Goal: Contribute content: Contribute content

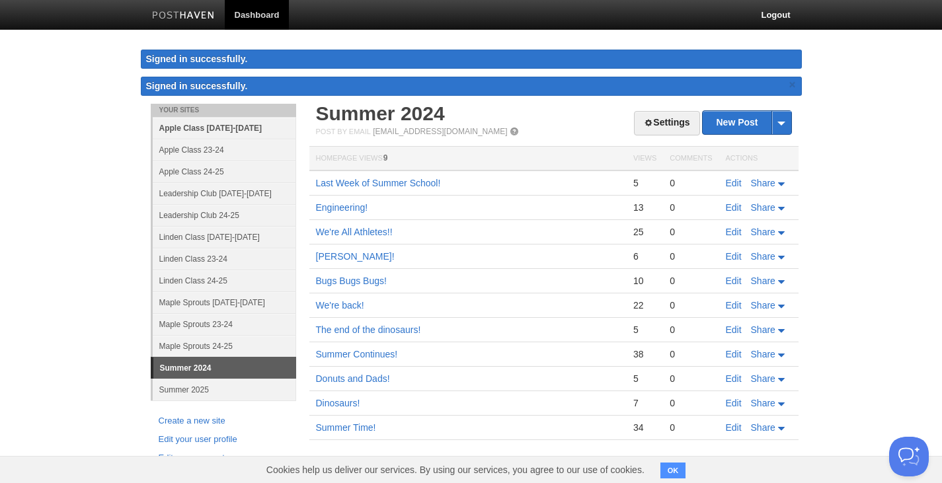
click at [233, 127] on link "Apple Class [DATE]-[DATE]" at bounding box center [224, 128] width 143 height 22
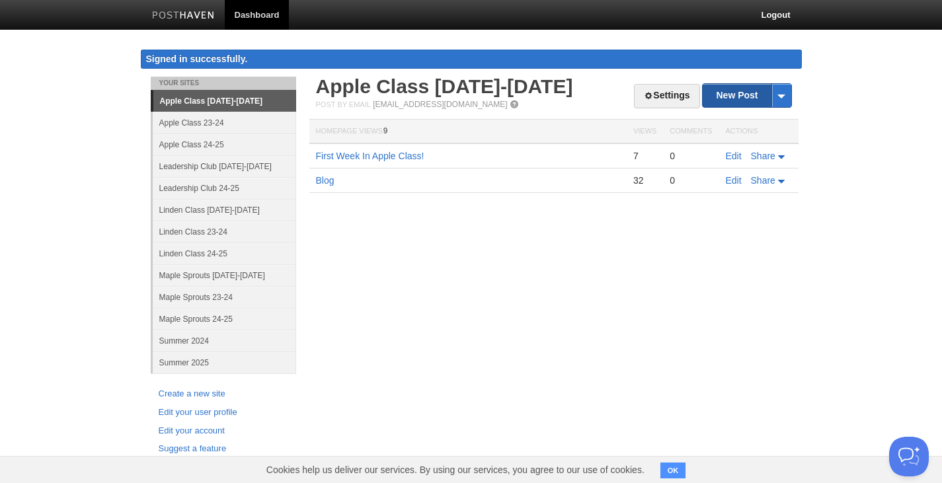
click at [723, 96] on link "New Post" at bounding box center [747, 95] width 88 height 23
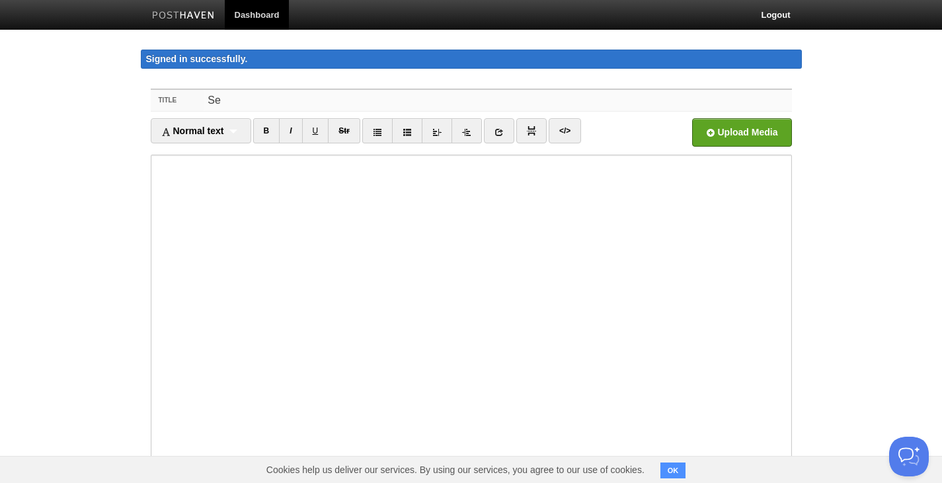
type input "S"
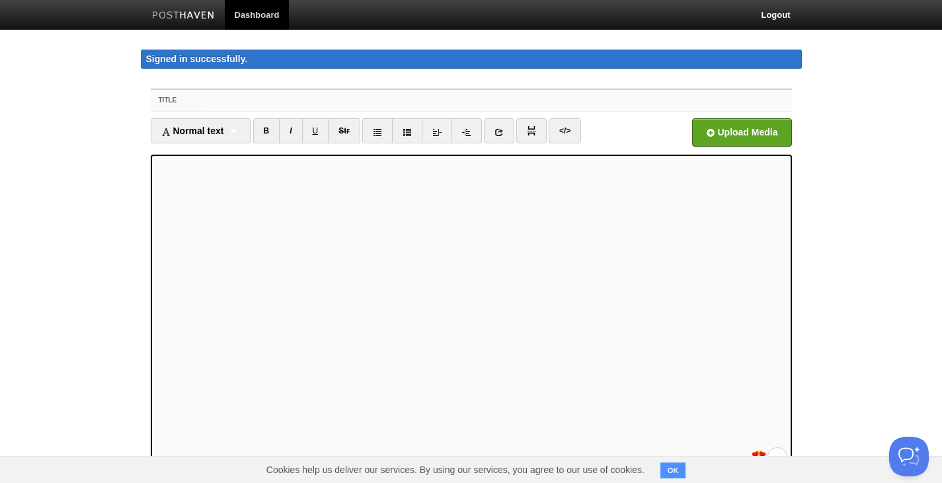
click at [257, 100] on input "Title" at bounding box center [498, 100] width 588 height 21
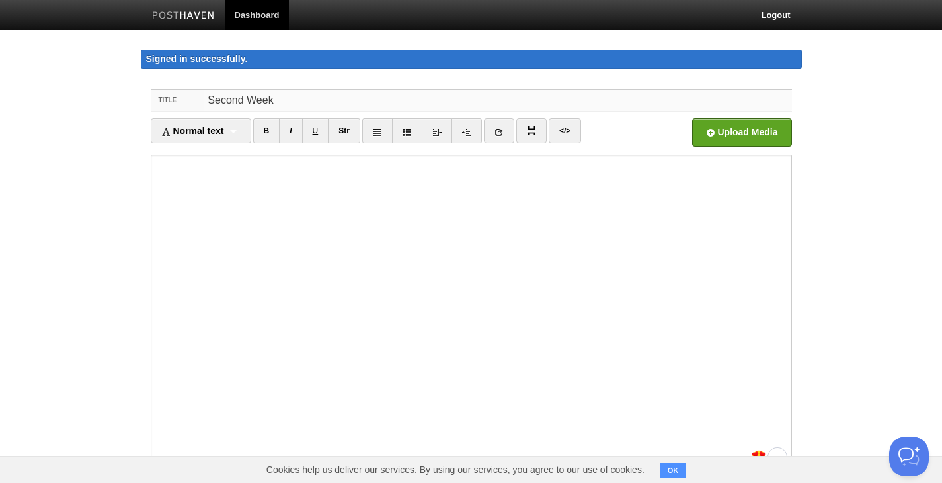
drag, startPoint x: 281, startPoint y: 99, endPoint x: 196, endPoint y: 93, distance: 84.8
click at [196, 93] on div "Title Second Week" at bounding box center [471, 101] width 641 height 22
paste input "Week Two in the Apple Class"
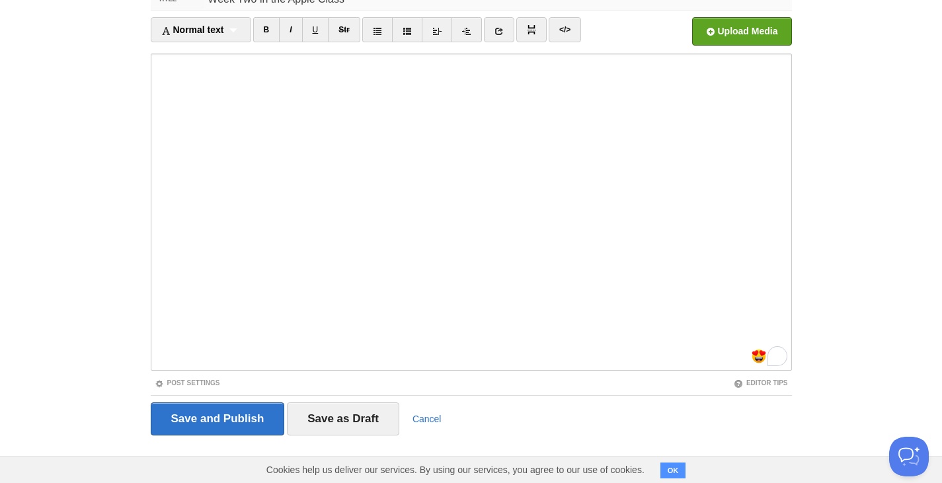
scroll to position [103, 0]
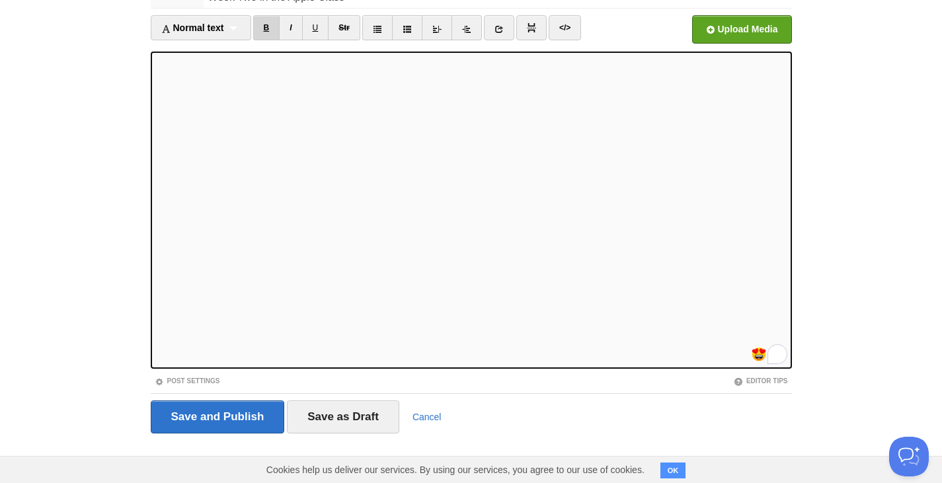
click at [269, 24] on link "B" at bounding box center [266, 27] width 27 height 25
click at [297, 25] on link "I" at bounding box center [290, 27] width 23 height 25
click at [270, 23] on link "B" at bounding box center [266, 27] width 27 height 25
click at [265, 27] on link "B" at bounding box center [266, 27] width 27 height 25
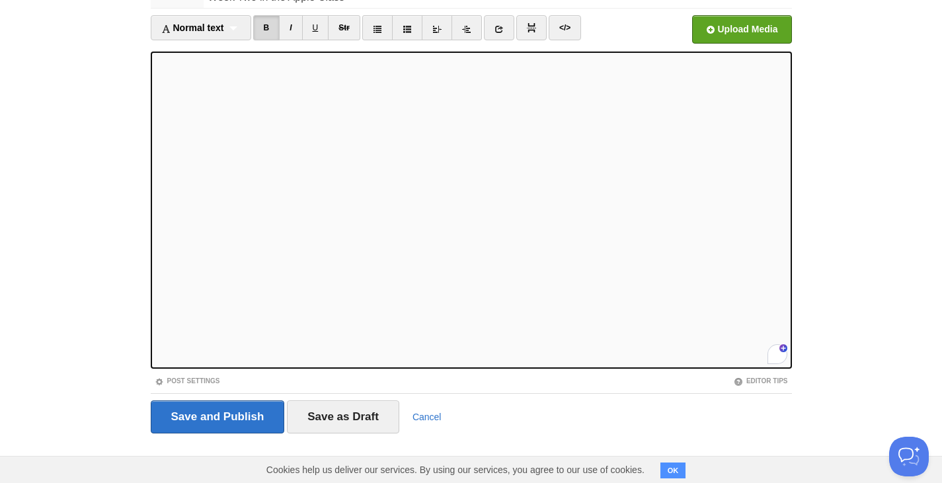
scroll to position [0, 0]
click at [260, 28] on link "B" at bounding box center [266, 27] width 27 height 25
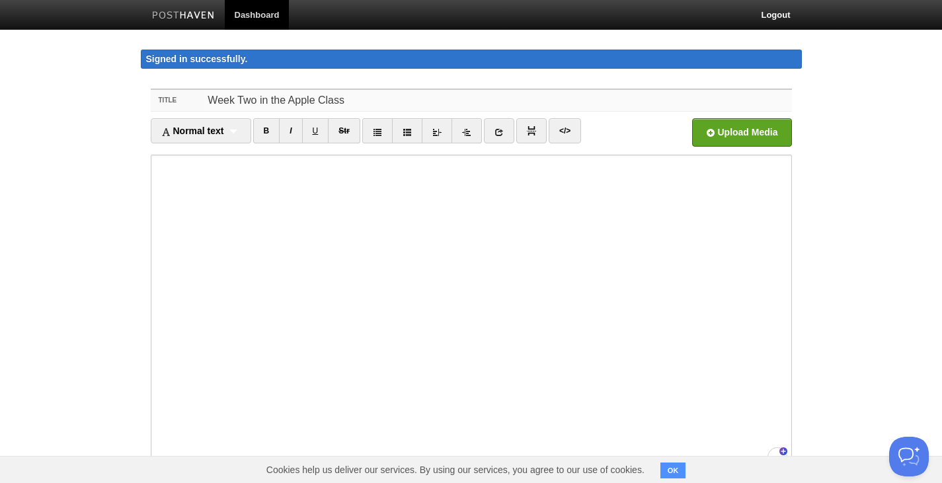
drag, startPoint x: 354, startPoint y: 101, endPoint x: 173, endPoint y: 113, distance: 181.5
click at [173, 113] on fieldset "Title Week Two in the Apple Class Normal text Normal text Heading 1 Heading 2 H…" at bounding box center [471, 318] width 641 height 458
type input "Movement In Montessori"
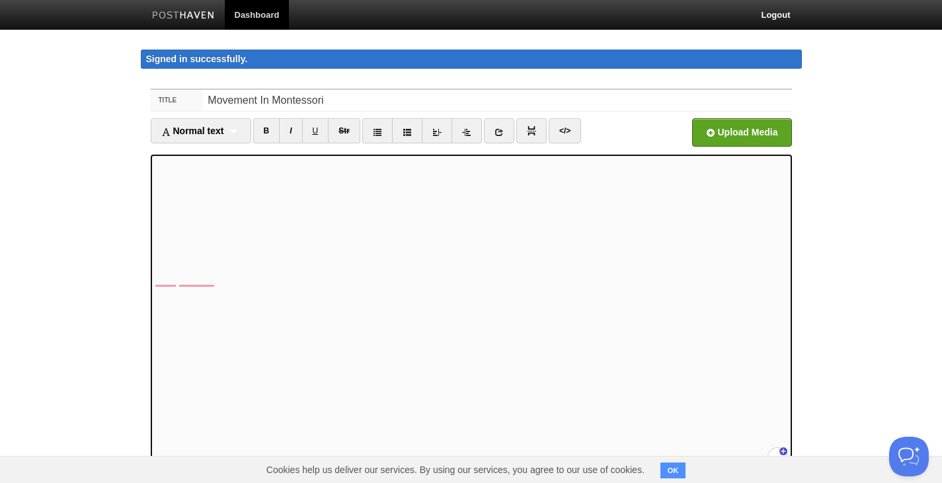
scroll to position [198, 0]
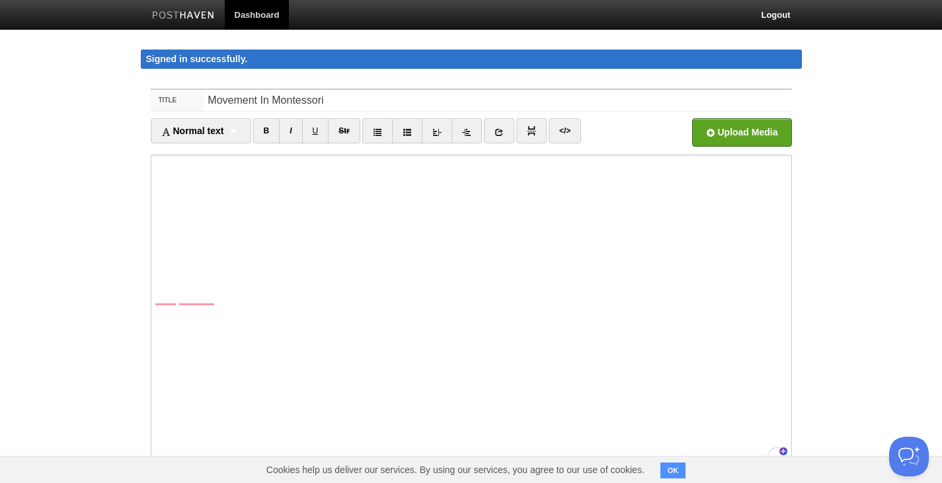
click at [155, 195] on iframe at bounding box center [471, 313] width 641 height 317
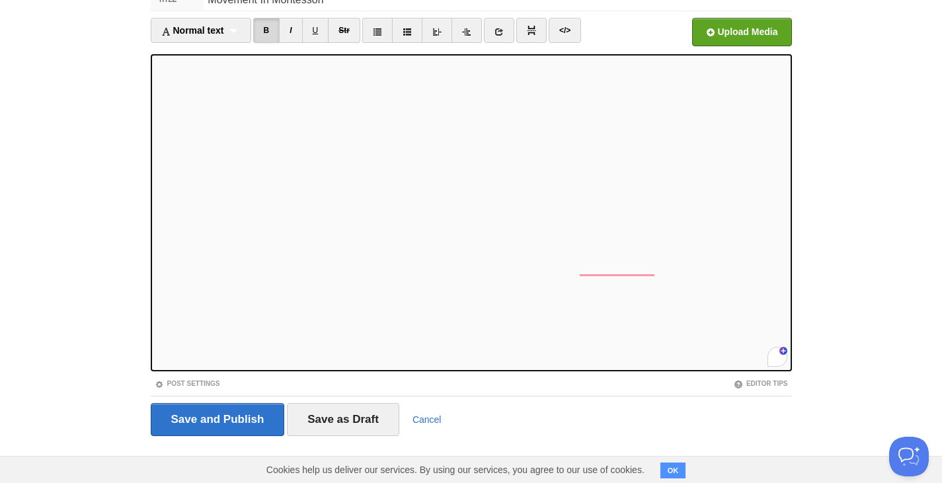
scroll to position [103, 0]
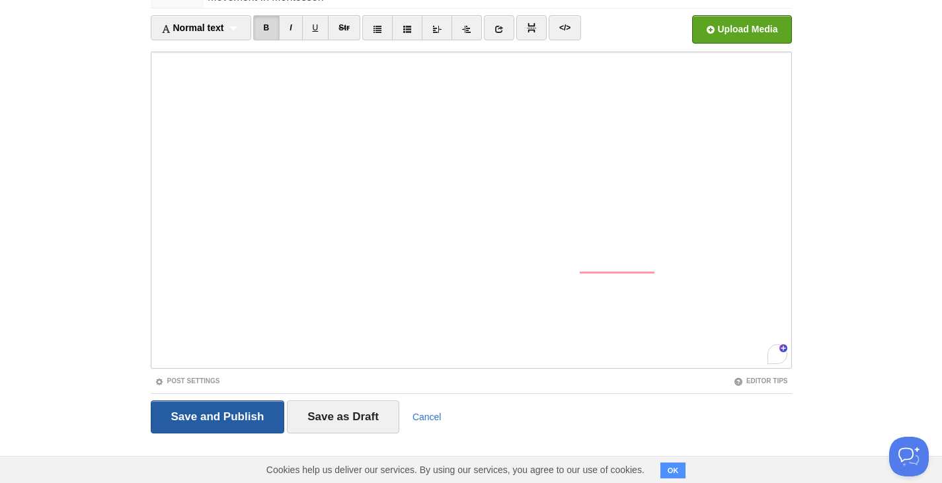
click at [251, 413] on input "Save and Publish" at bounding box center [218, 417] width 134 height 33
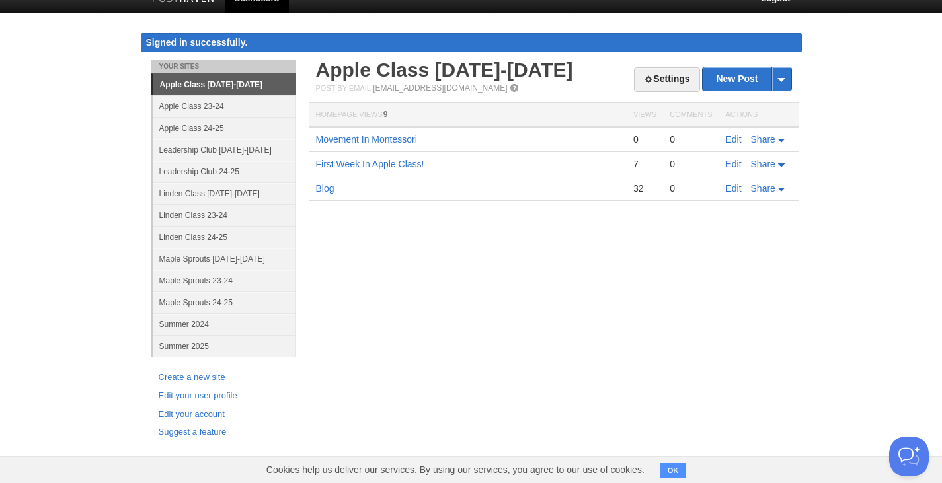
scroll to position [17, 0]
